Goal: Find specific page/section: Find specific page/section

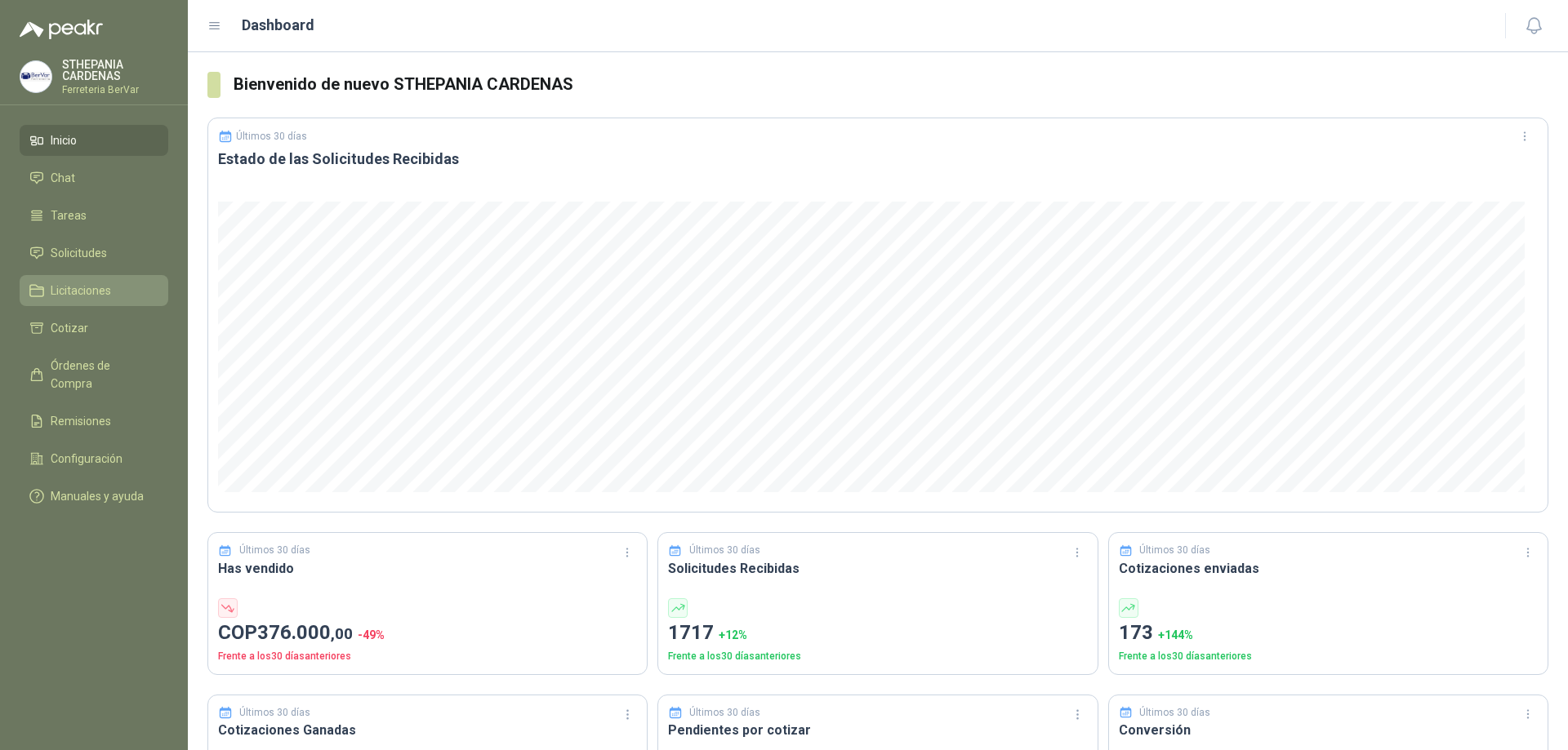
click at [89, 283] on span "Licitaciones" at bounding box center [80, 291] width 60 height 18
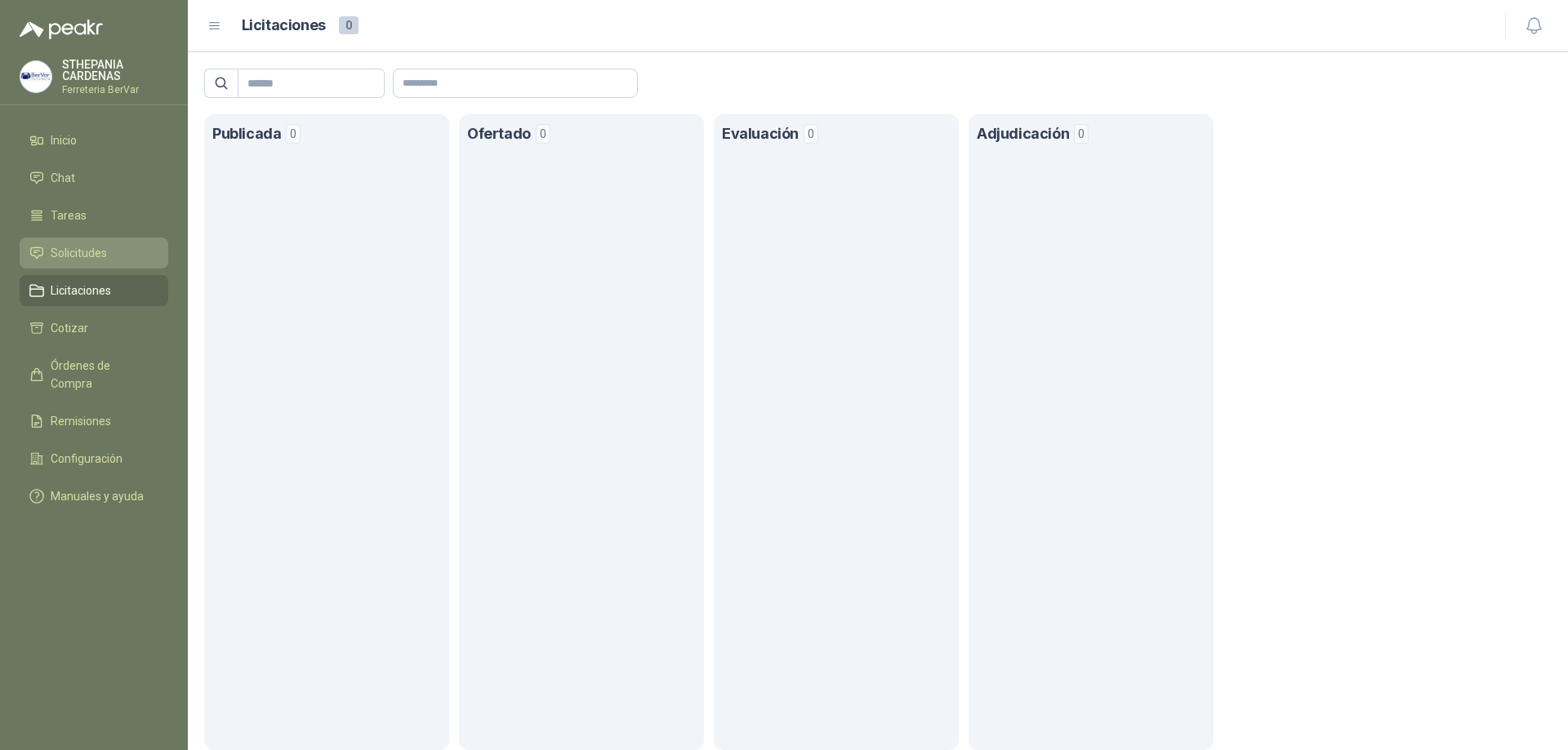
click at [87, 250] on span "Solicitudes" at bounding box center [79, 254] width 56 height 18
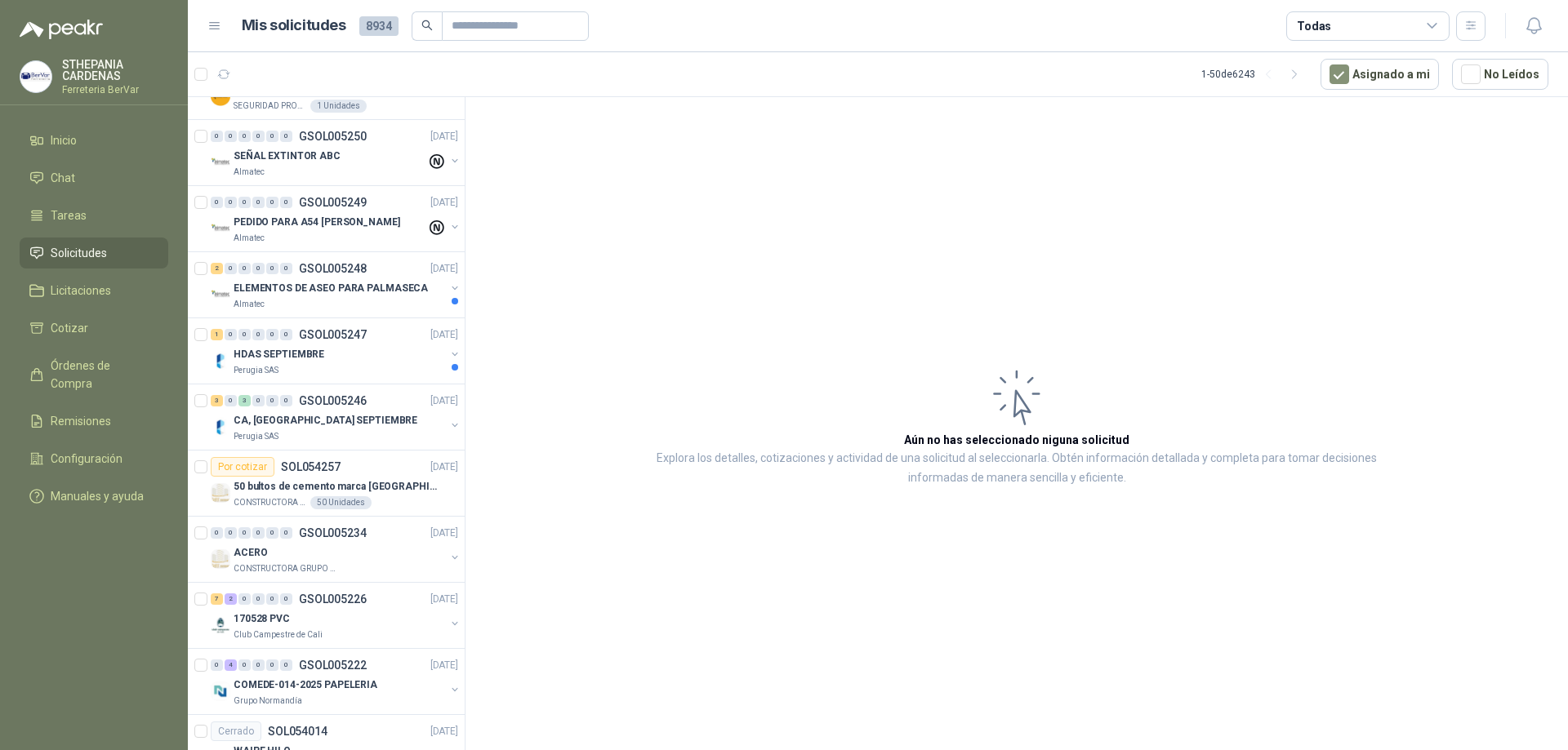
scroll to position [2684, 0]
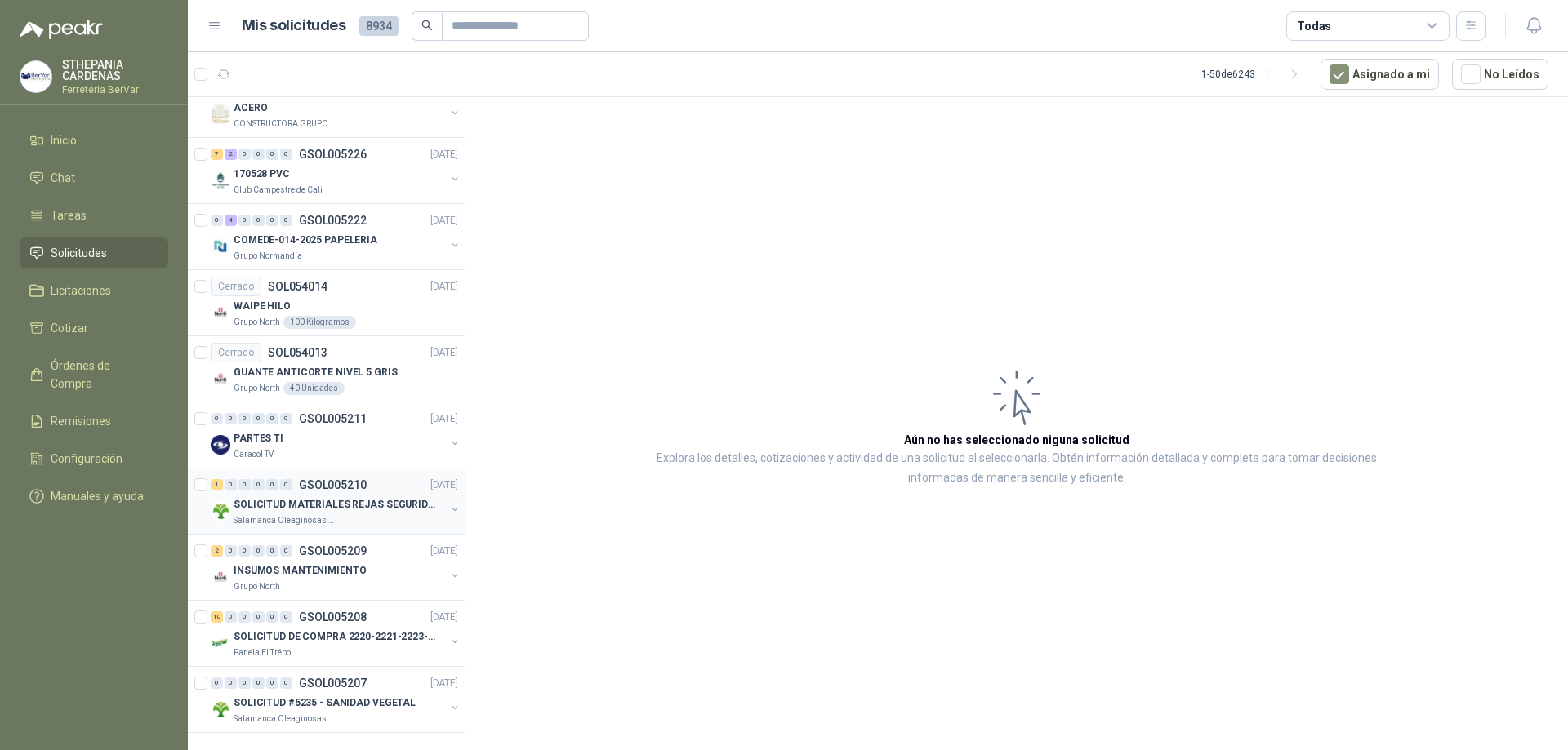
click at [208, 476] on div at bounding box center [202, 502] width 16 height 52
click at [202, 611] on div at bounding box center [202, 634] width 16 height 52
click at [202, 210] on div at bounding box center [202, 236] width 16 height 52
click at [295, 69] on icon "button" at bounding box center [296, 74] width 10 height 10
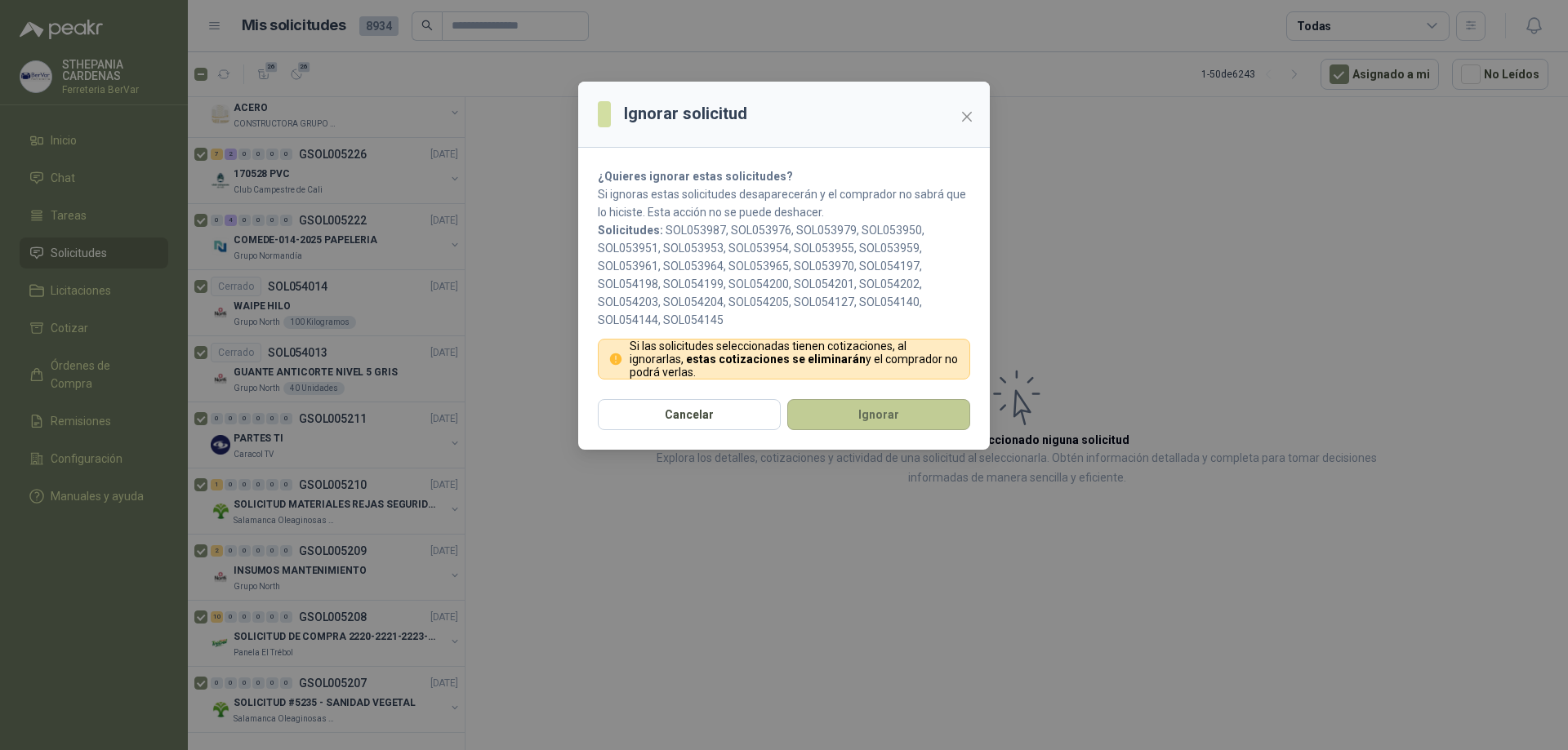
click at [914, 421] on button "Ignorar" at bounding box center [878, 414] width 183 height 31
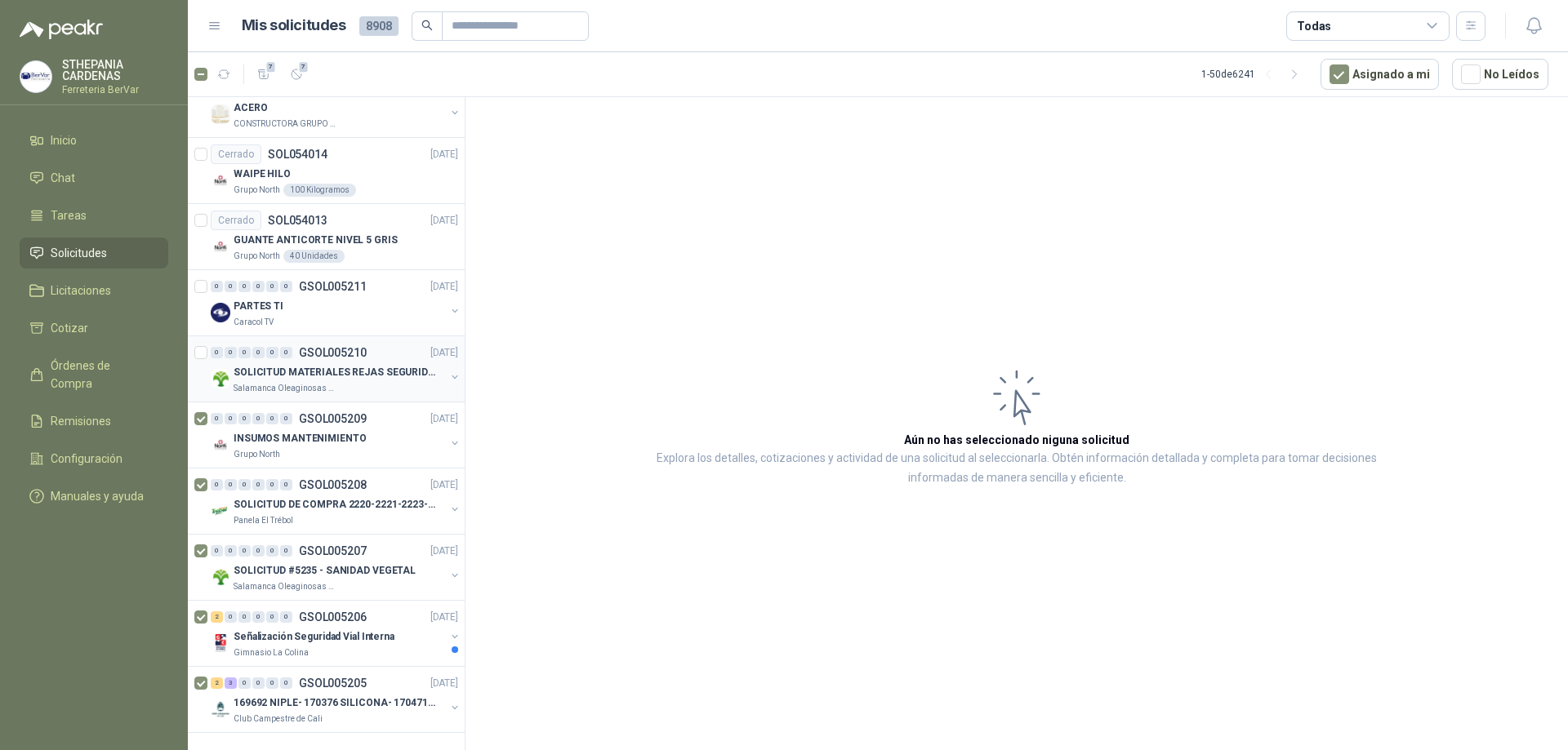
click at [201, 347] on div at bounding box center [202, 369] width 16 height 52
click at [293, 81] on icon "button" at bounding box center [296, 74] width 14 height 14
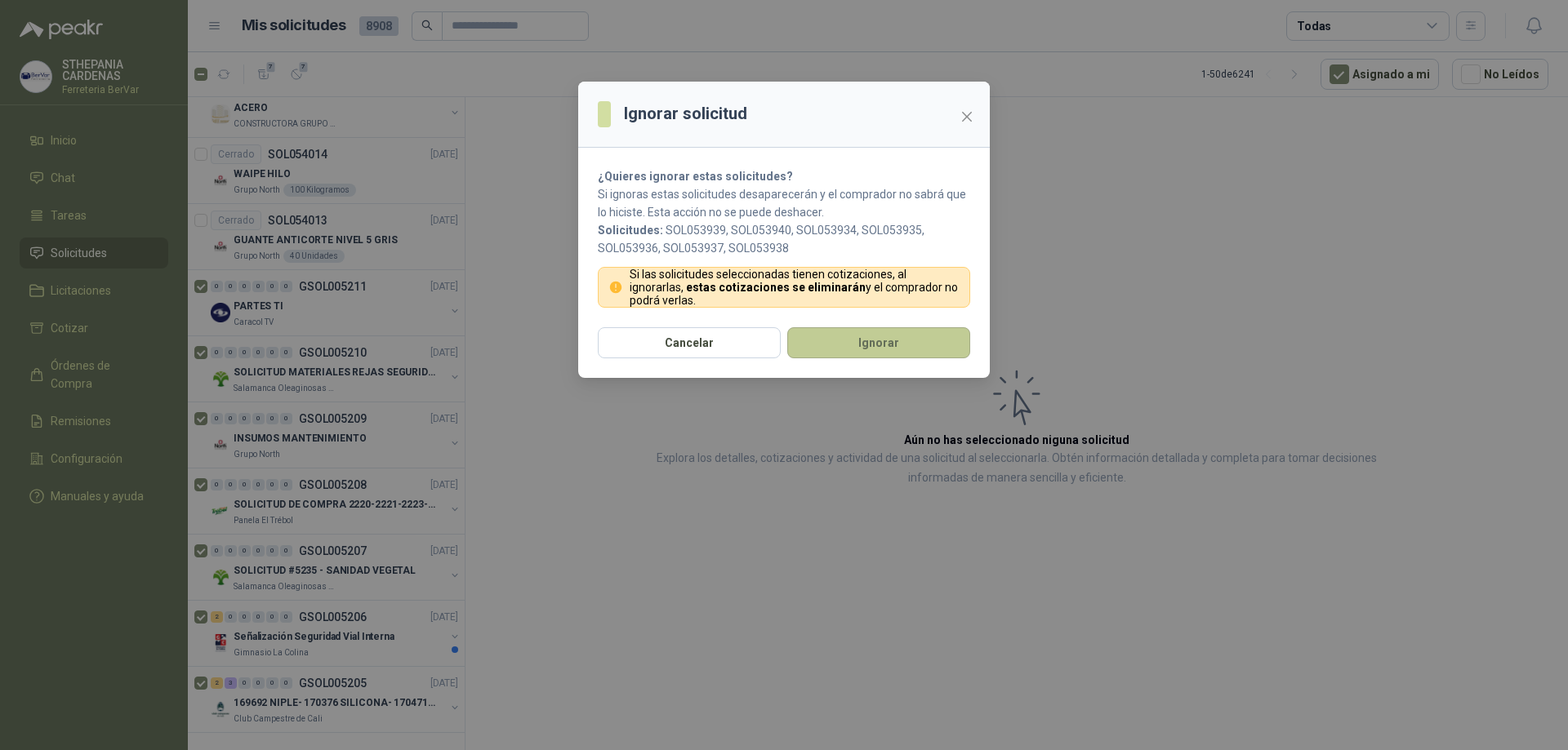
click at [952, 337] on button "Ignorar" at bounding box center [878, 343] width 183 height 31
